Goal: Task Accomplishment & Management: Use online tool/utility

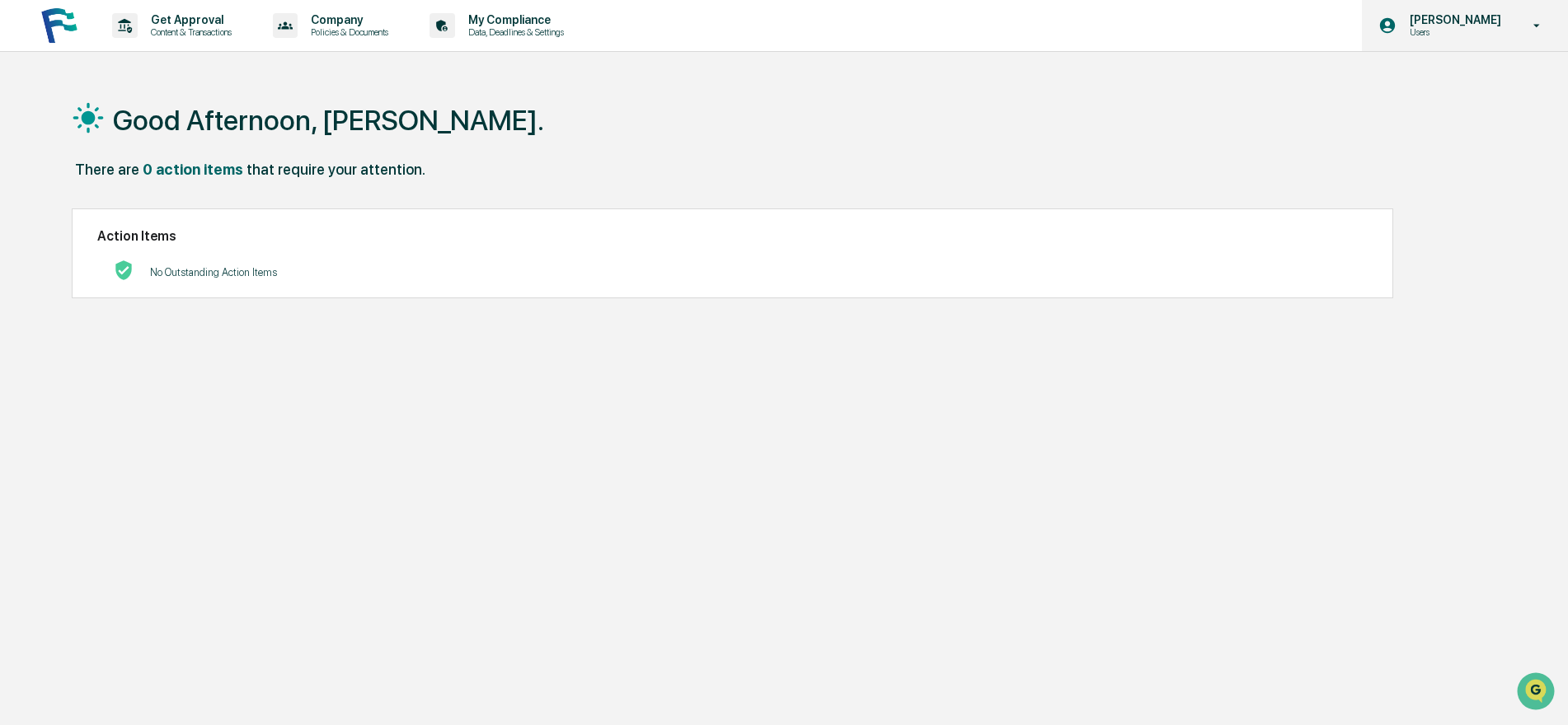
click at [1535, 31] on icon at bounding box center [1537, 26] width 29 height 16
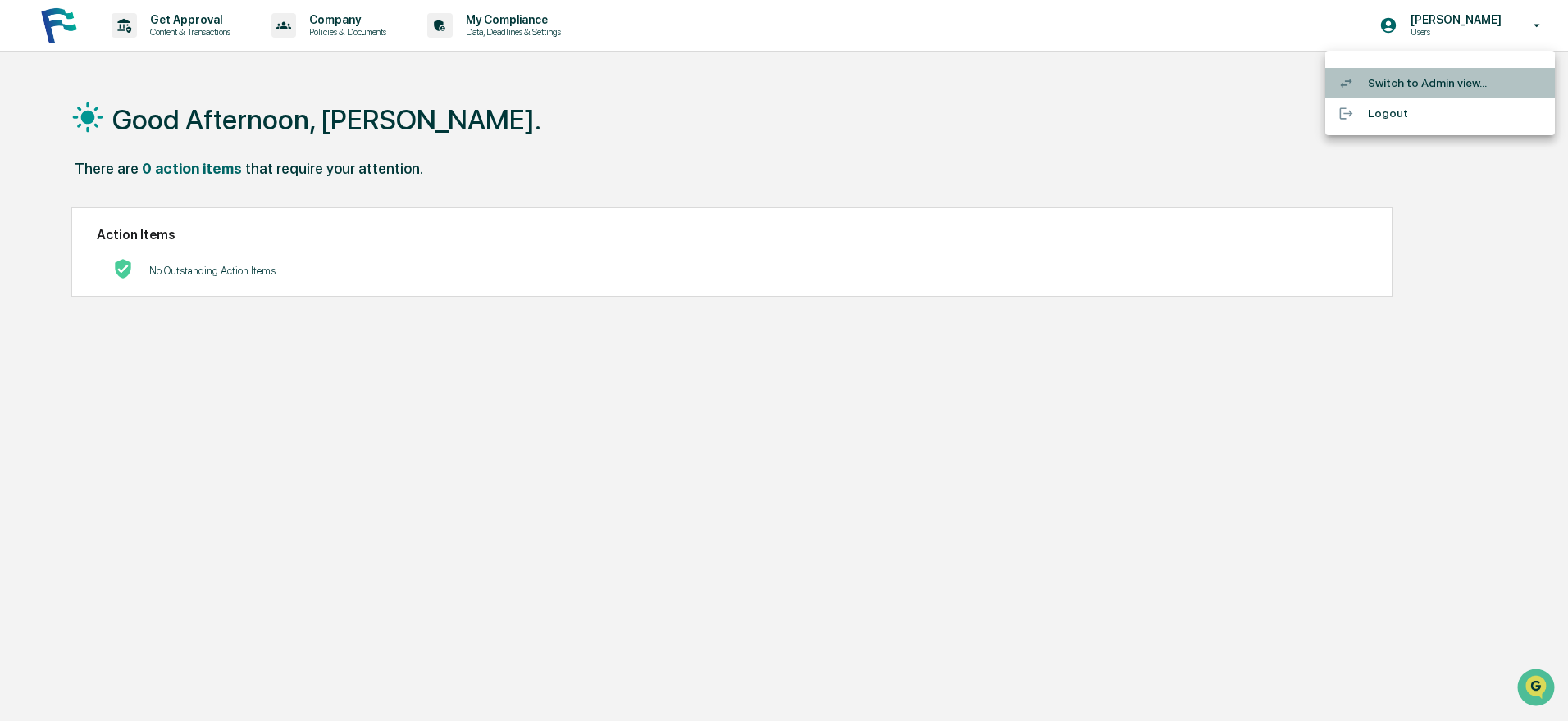
click at [1402, 80] on li "Switch to Admin view..." at bounding box center [1440, 83] width 229 height 30
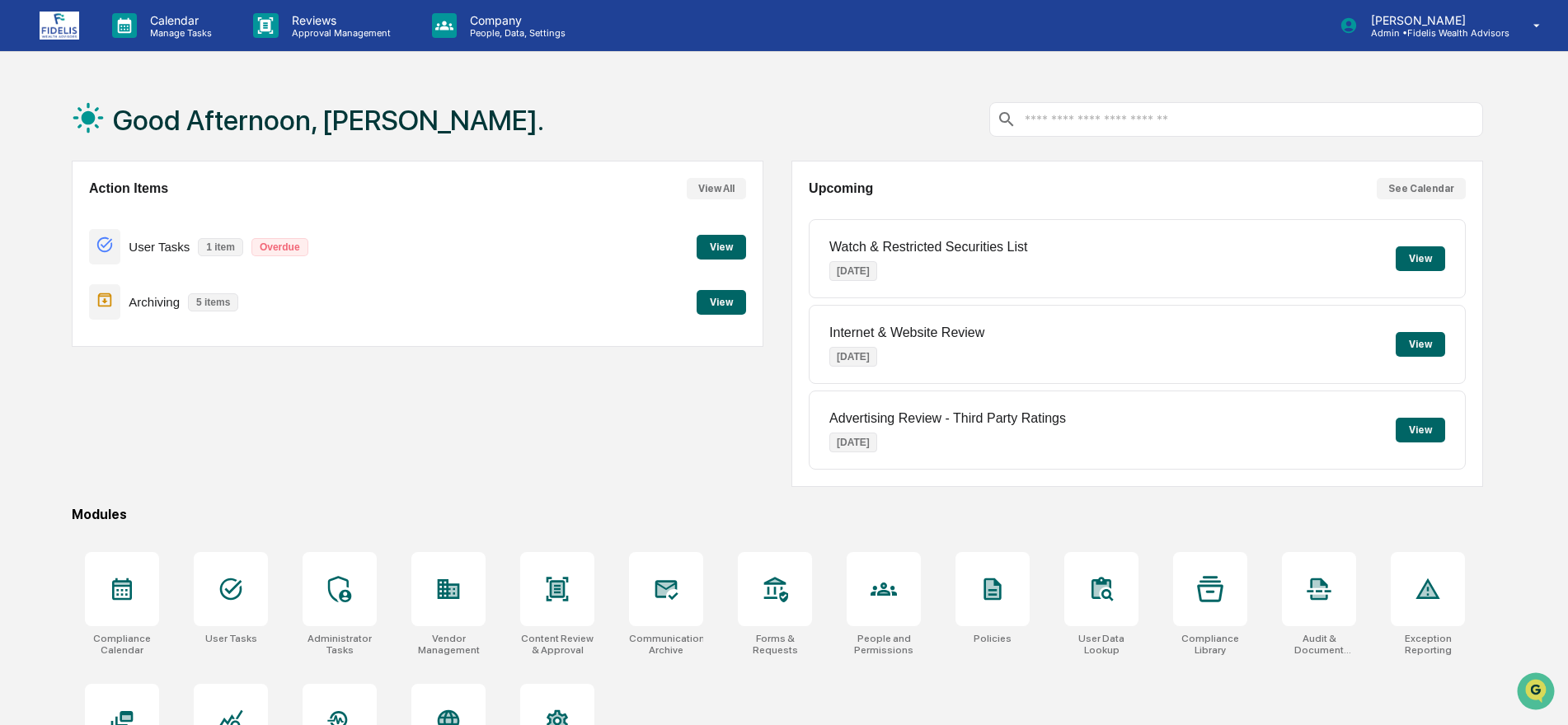
click at [724, 241] on button "View" at bounding box center [721, 247] width 49 height 25
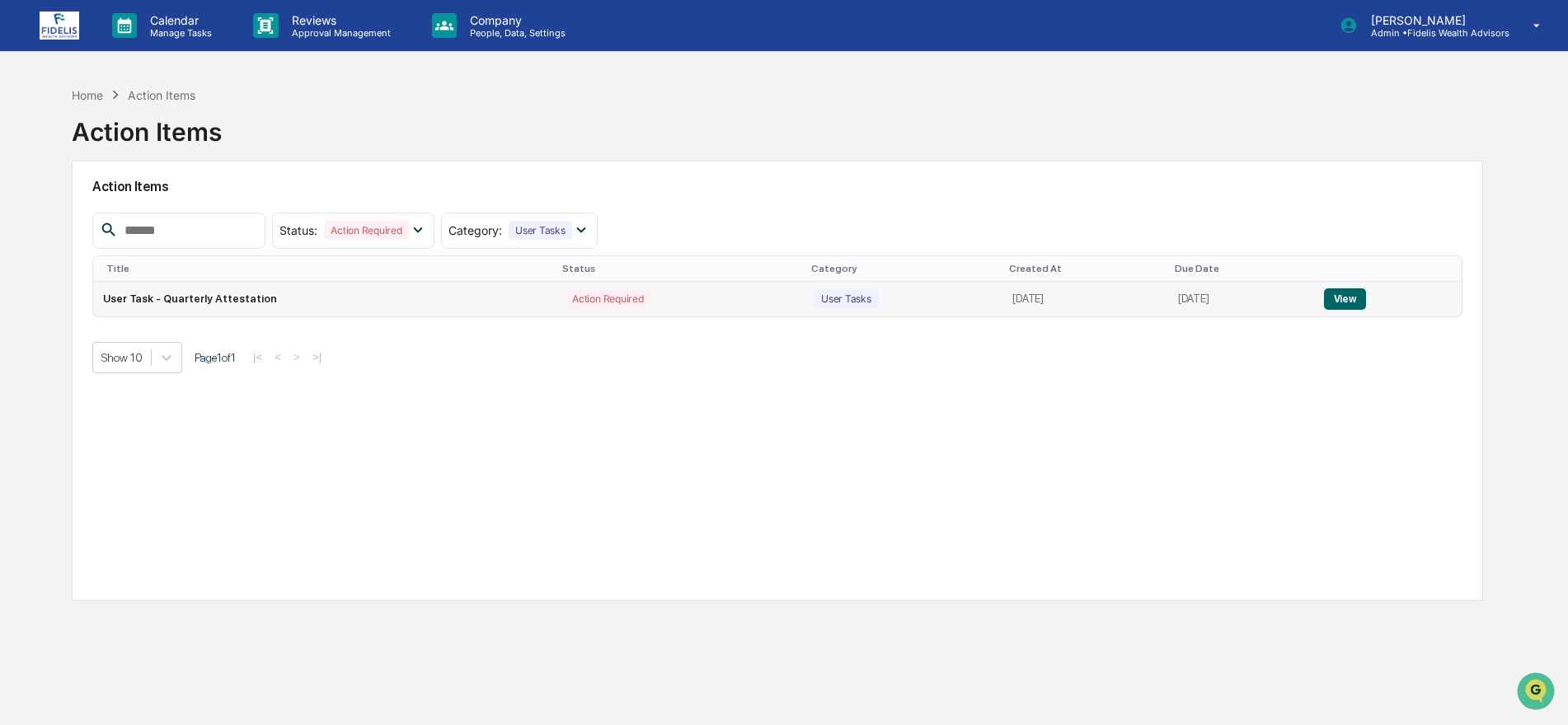
click at [1339, 297] on button "View" at bounding box center [1345, 298] width 42 height 21
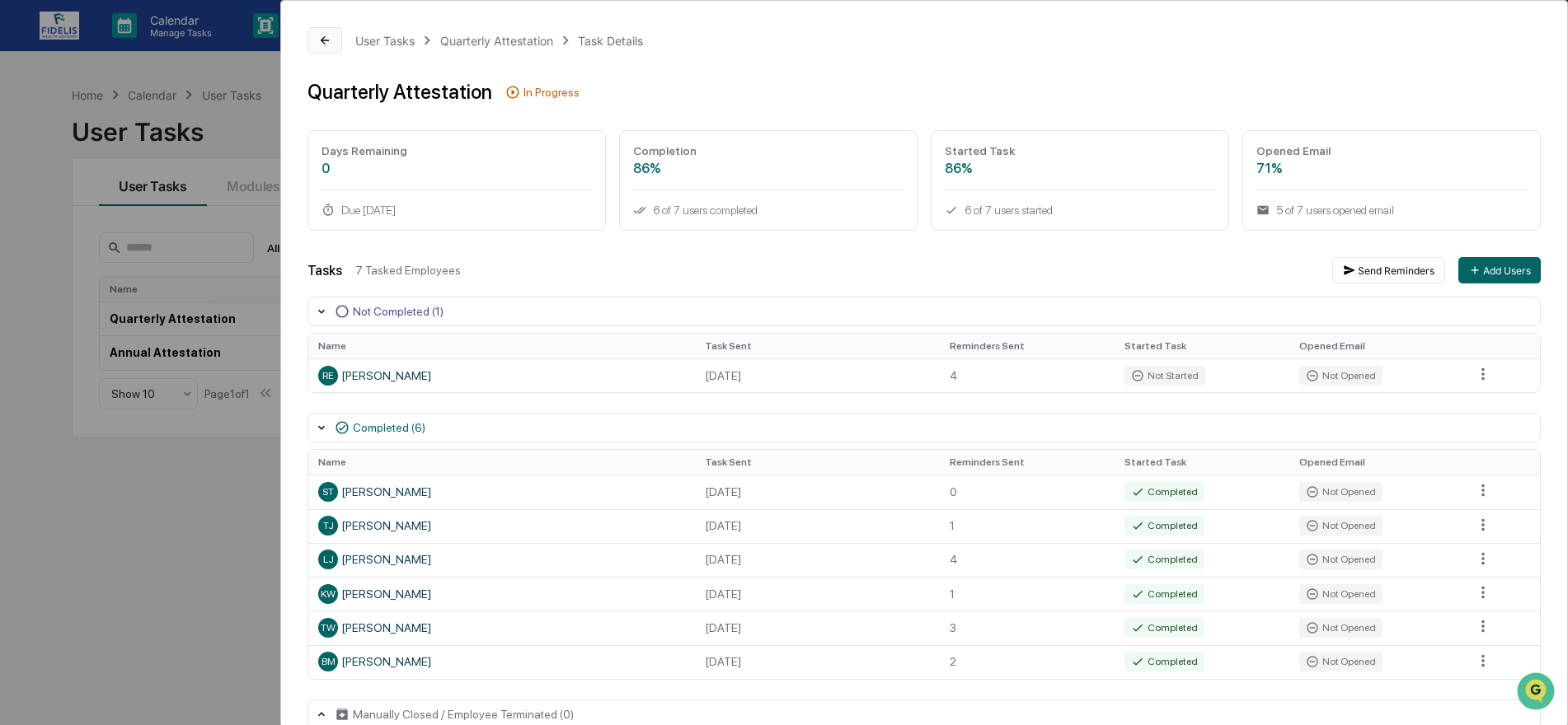
click at [331, 42] on icon at bounding box center [325, 40] width 13 height 13
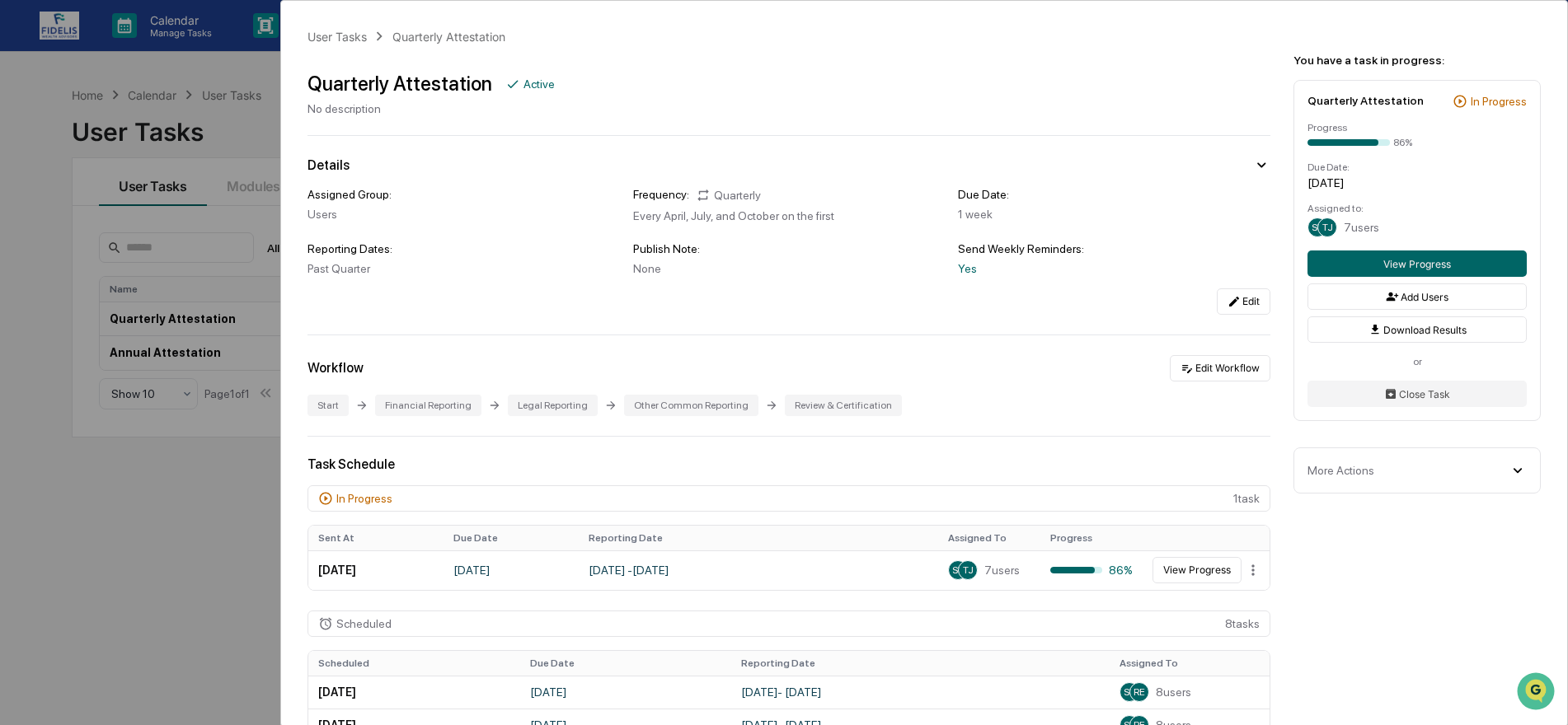
click at [36, 211] on div "User Tasks Quarterly Attestation Quarterly Attestation Active No description De…" at bounding box center [784, 362] width 1568 height 725
